Goal: Check status

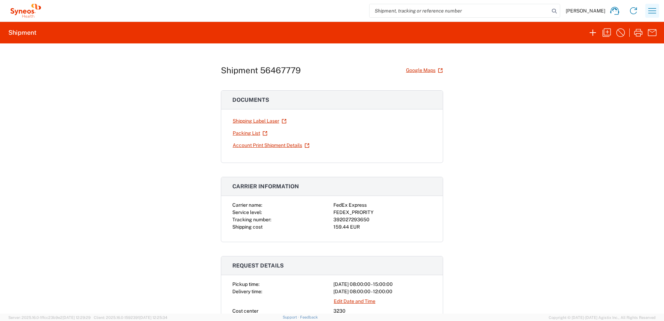
click at [651, 11] on icon "button" at bounding box center [652, 10] width 8 height 5
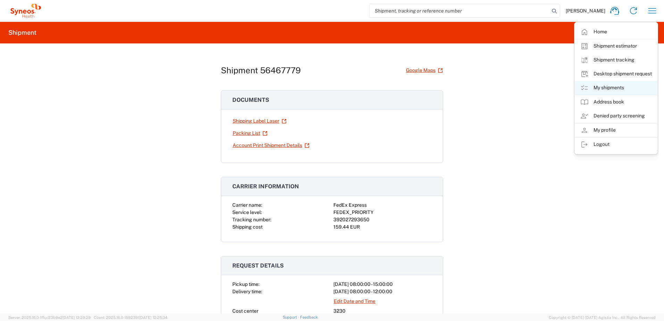
click at [623, 86] on link "My shipments" at bounding box center [616, 88] width 83 height 14
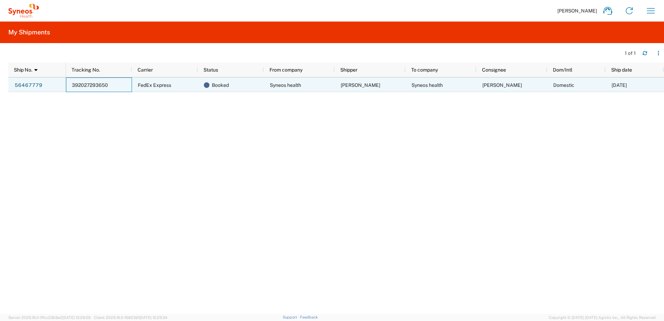
click at [78, 84] on span "392027293650" at bounding box center [90, 85] width 36 height 6
drag, startPoint x: 69, startPoint y: 84, endPoint x: 92, endPoint y: 84, distance: 22.9
click at [92, 84] on div "392027293650" at bounding box center [99, 84] width 66 height 15
